Goal: Browse casually: Explore the website without a specific task or goal

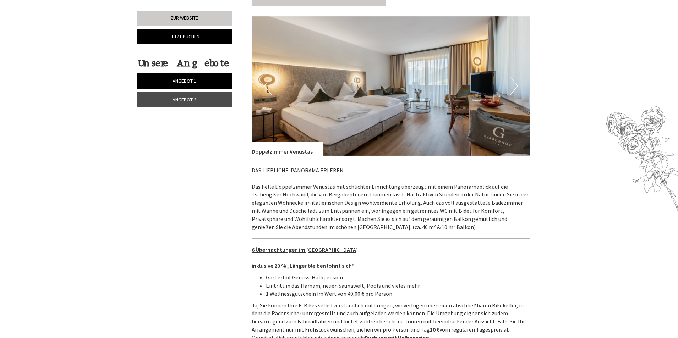
scroll to position [993, 0]
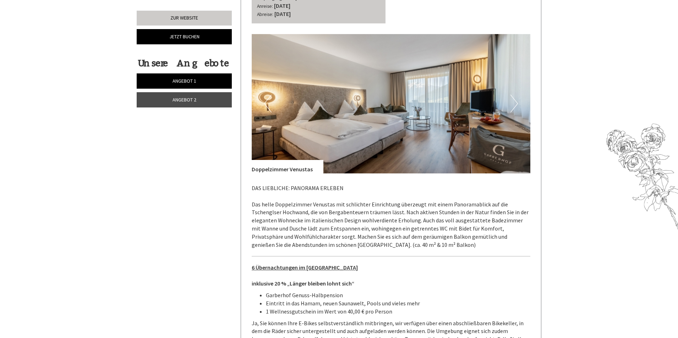
click at [518, 98] on img at bounding box center [391, 103] width 279 height 139
click at [516, 101] on button "Next" at bounding box center [513, 104] width 7 height 18
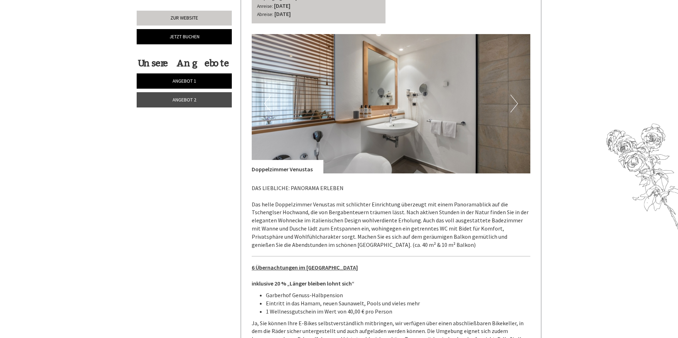
click at [516, 101] on button "Next" at bounding box center [513, 104] width 7 height 18
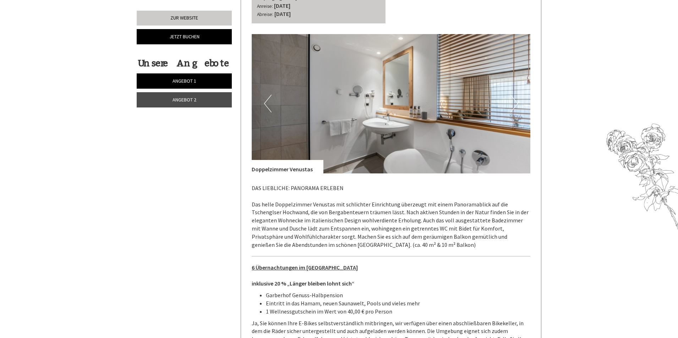
click at [516, 101] on button "Next" at bounding box center [513, 104] width 7 height 18
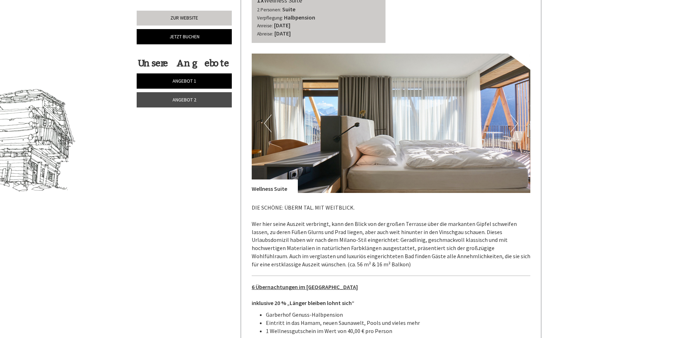
scroll to position [354, 0]
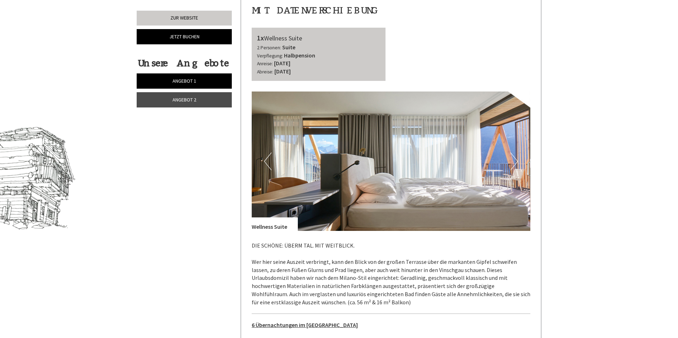
click at [268, 158] on button "Previous" at bounding box center [267, 162] width 7 height 18
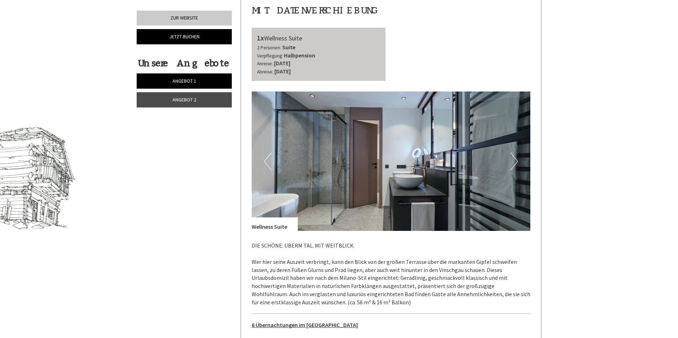
click at [268, 158] on button "Previous" at bounding box center [267, 162] width 7 height 18
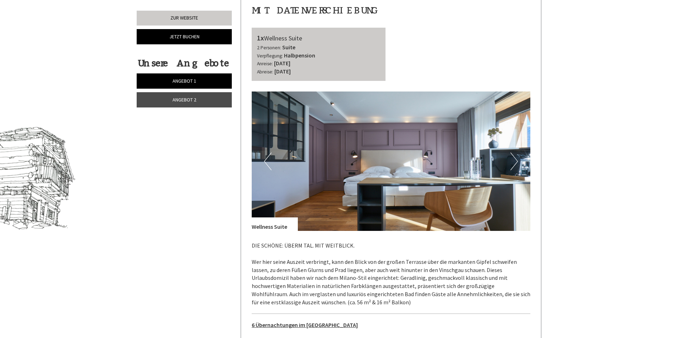
click at [268, 158] on button "Previous" at bounding box center [267, 162] width 7 height 18
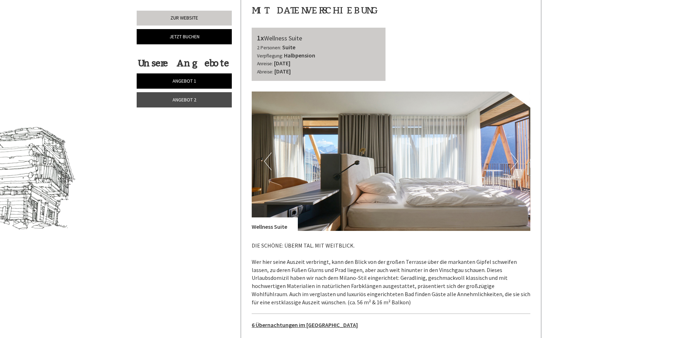
click at [268, 158] on button "Previous" at bounding box center [267, 162] width 7 height 18
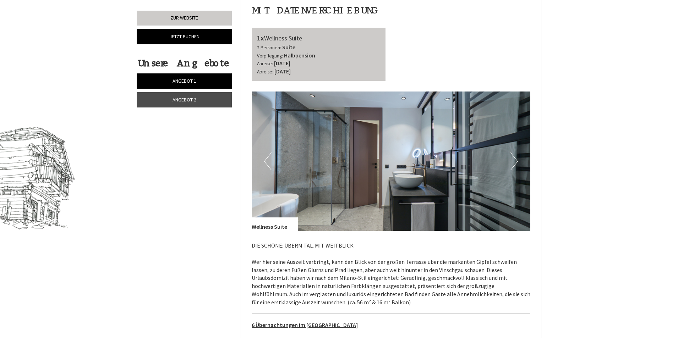
click at [268, 158] on button "Previous" at bounding box center [267, 162] width 7 height 18
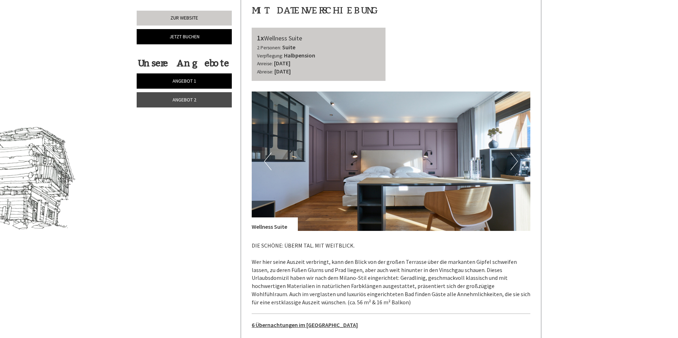
click at [268, 158] on button "Previous" at bounding box center [267, 162] width 7 height 18
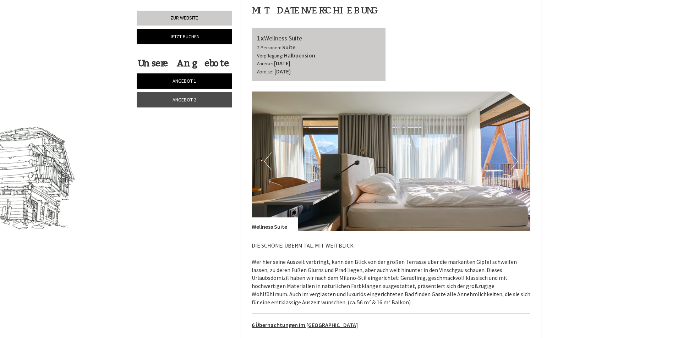
click at [269, 158] on button "Previous" at bounding box center [267, 162] width 7 height 18
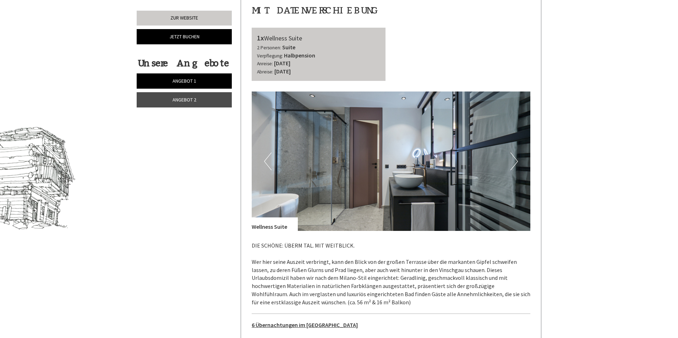
click at [269, 158] on button "Previous" at bounding box center [267, 162] width 7 height 18
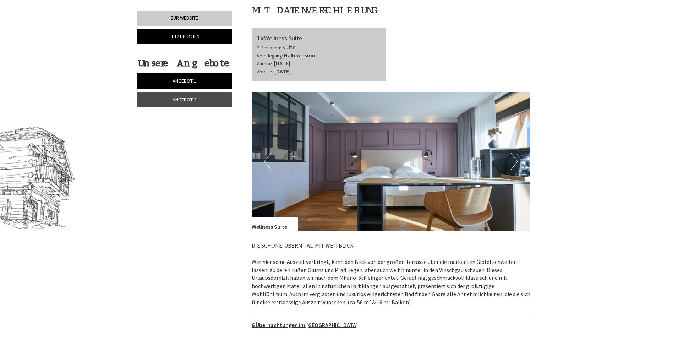
click at [269, 158] on button "Previous" at bounding box center [267, 162] width 7 height 18
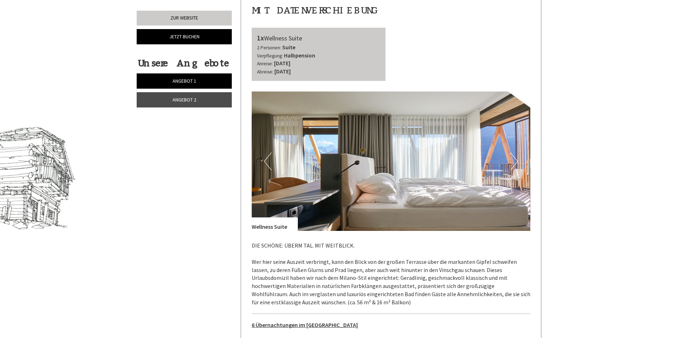
click at [269, 158] on button "Previous" at bounding box center [267, 162] width 7 height 18
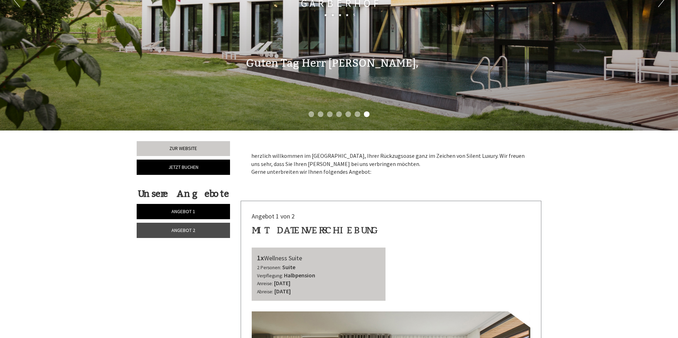
scroll to position [70, 0]
